Goal: Check status

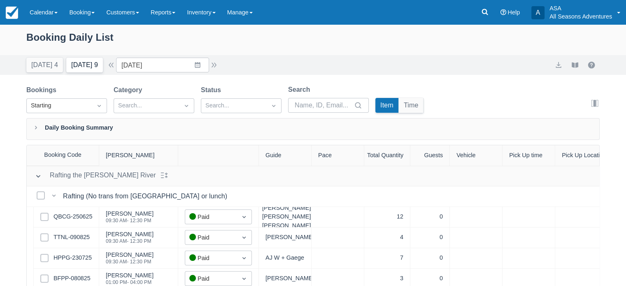
click at [94, 65] on button "[DATE] 9" at bounding box center [84, 65] width 37 height 15
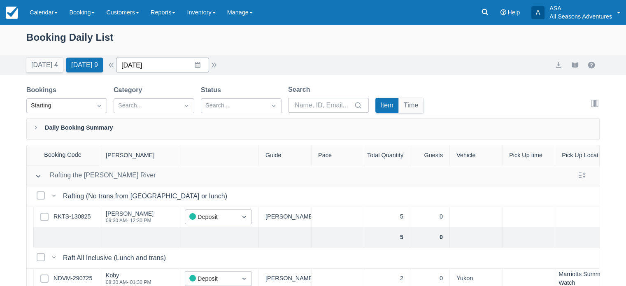
click at [171, 65] on input "[DATE]" at bounding box center [162, 65] width 93 height 15
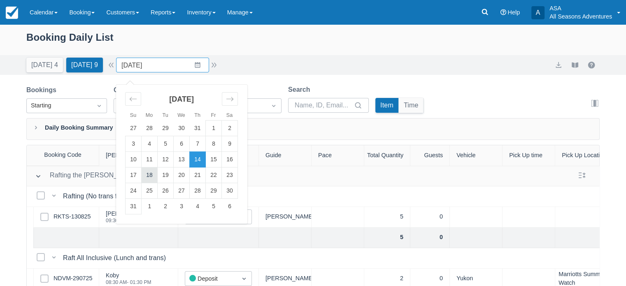
click at [154, 175] on td "18" at bounding box center [150, 176] width 16 height 16
type input "[DATE]"
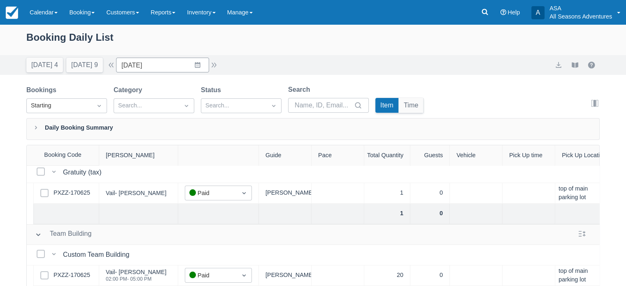
scroll to position [41, 0]
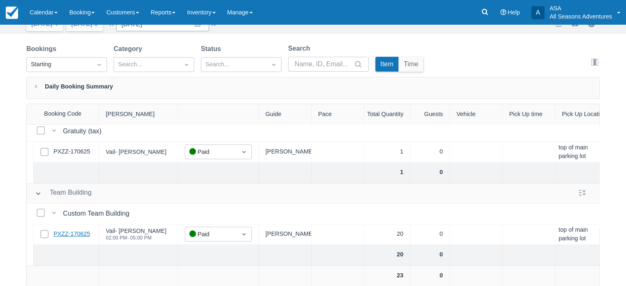
click at [78, 230] on link "PXZZ-170625" at bounding box center [72, 234] width 37 height 9
